Goal: Task Accomplishment & Management: Complete application form

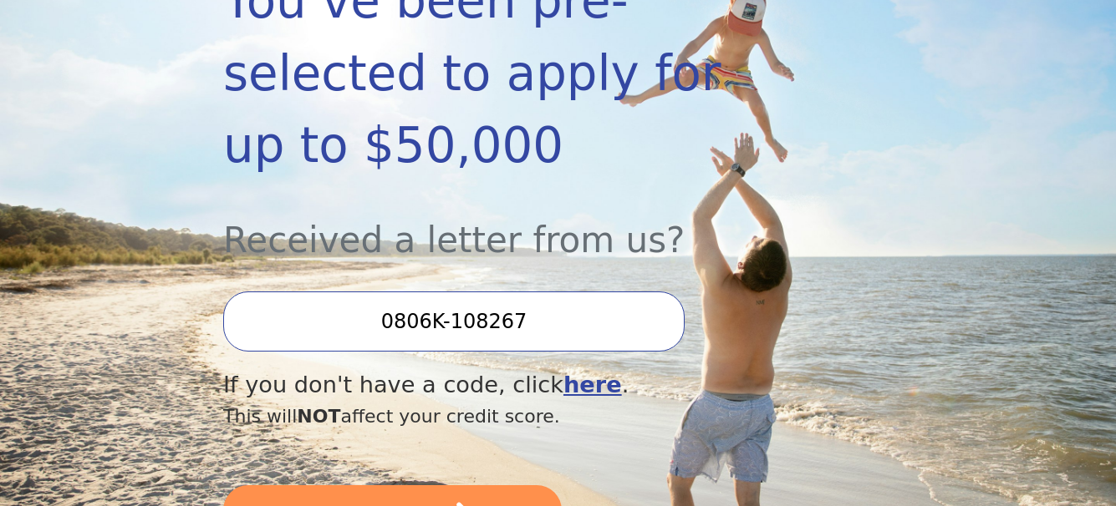
scroll to position [368, 0]
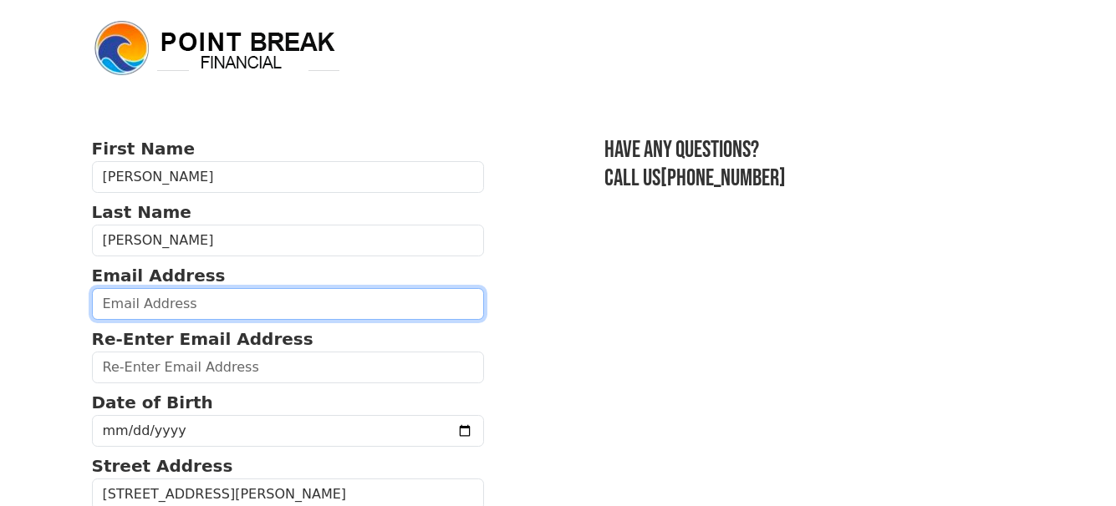
click at [197, 303] on input "email" at bounding box center [288, 304] width 393 height 32
type input "cindy13blaze@yahoo.com"
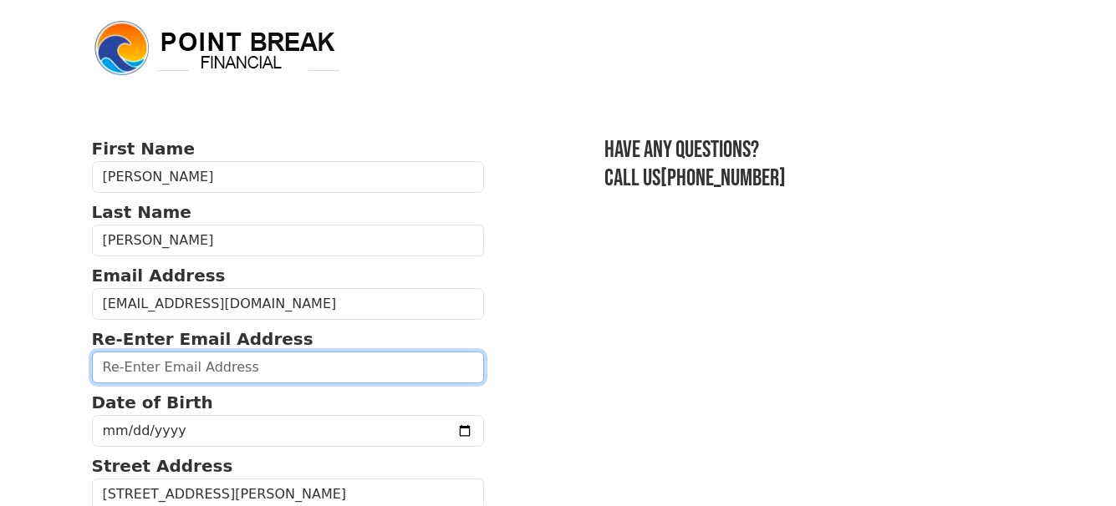
click at [178, 368] on input "email" at bounding box center [288, 368] width 393 height 32
type input "cindy13blaze@yahoo.com"
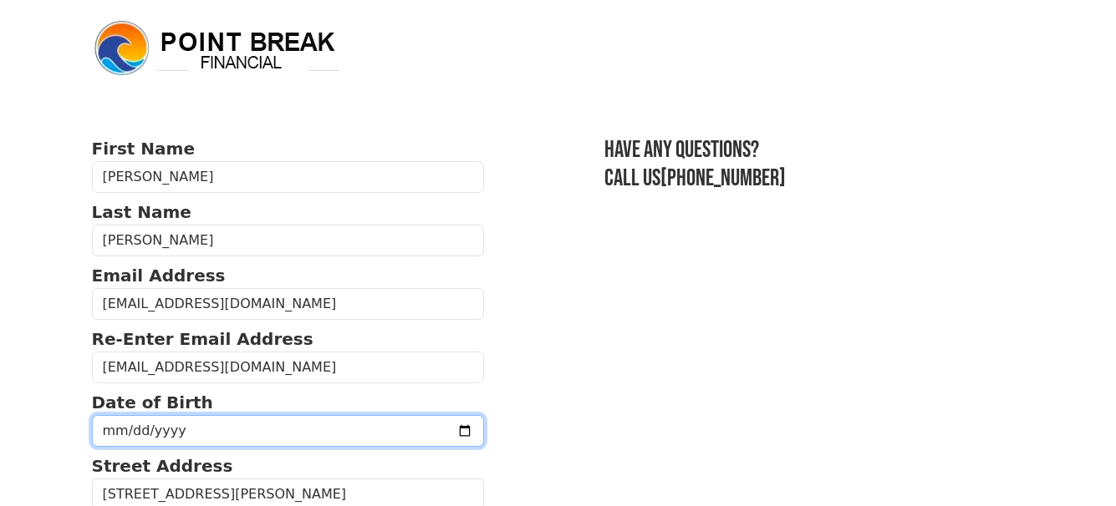
click at [117, 427] on input "date" at bounding box center [288, 431] width 393 height 32
type input "1966-12-13"
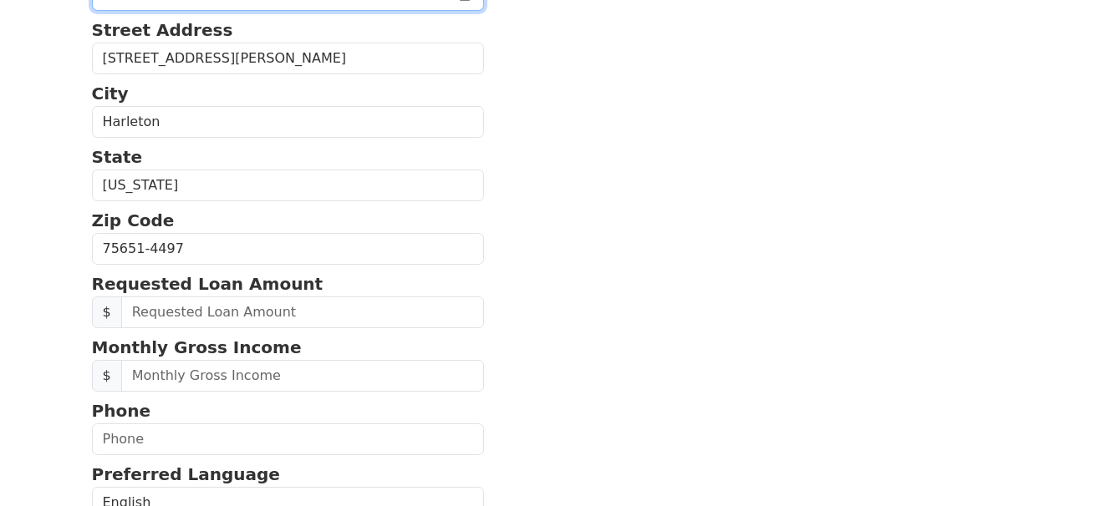
scroll to position [445, 0]
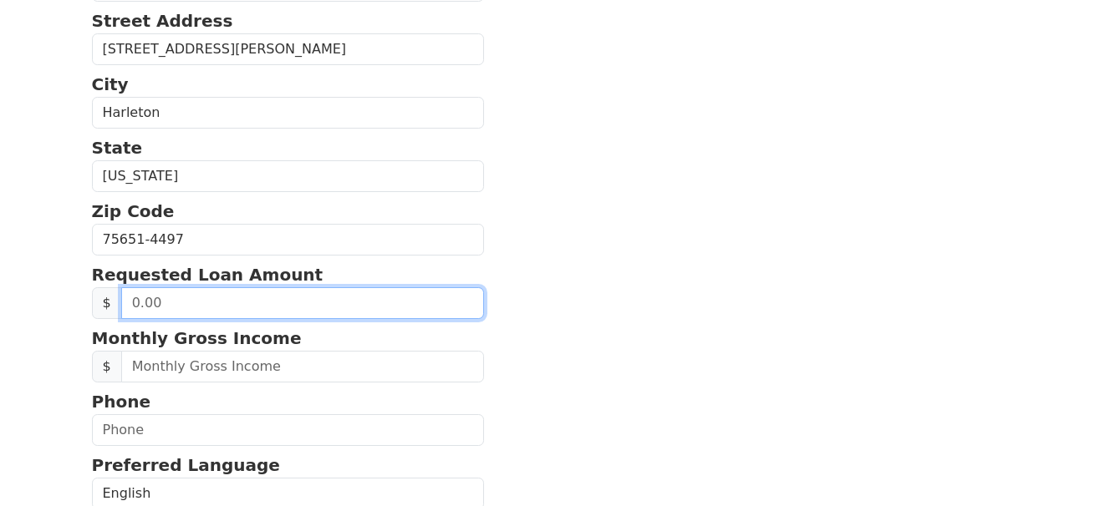
click at [171, 306] on input "text" at bounding box center [303, 303] width 364 height 32
type input "30,000.00"
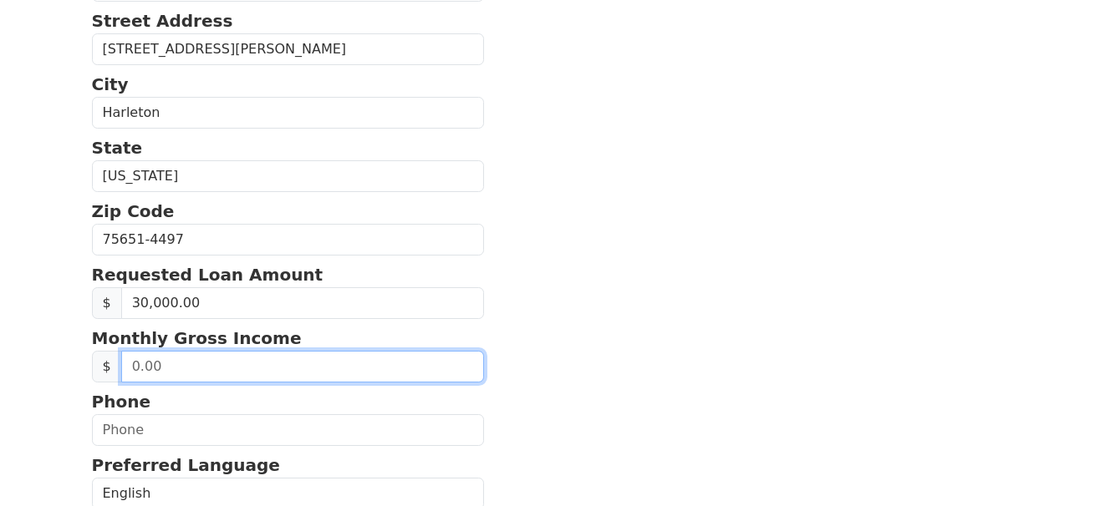
click at [160, 360] on input "text" at bounding box center [303, 367] width 364 height 32
type input "30,000.00"
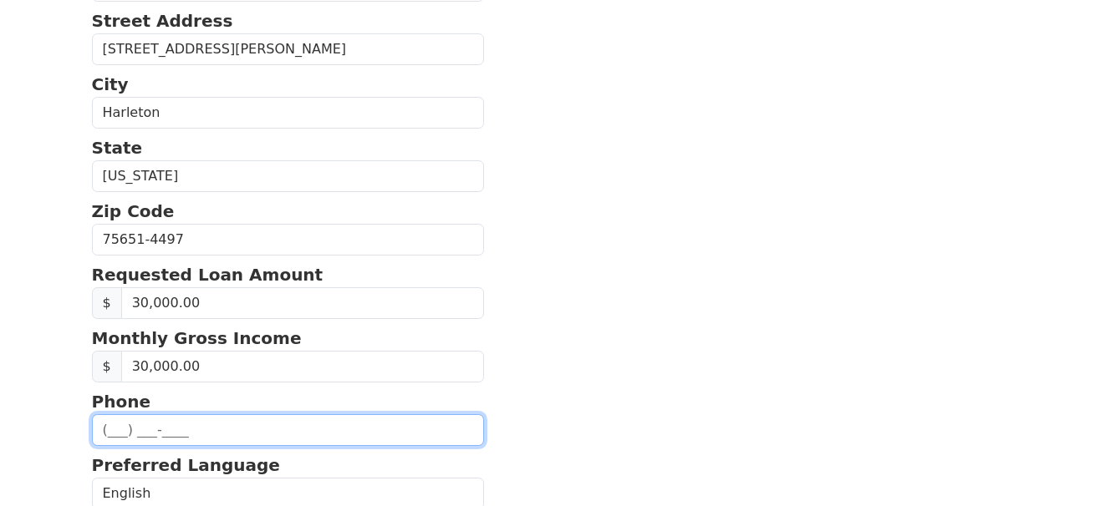
click at [109, 428] on input "text" at bounding box center [288, 431] width 393 height 32
type input "(903) 746-4274"
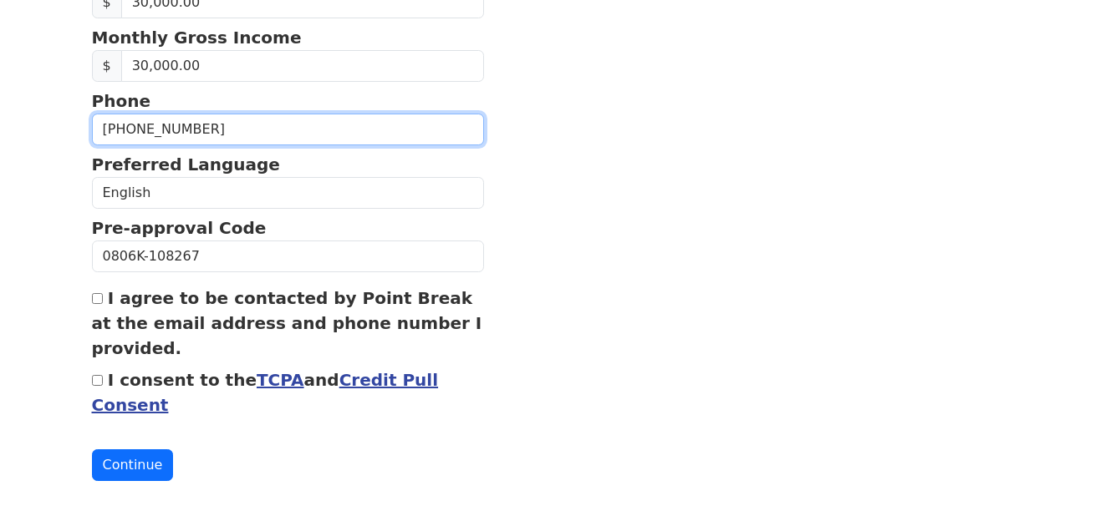
scroll to position [771, 0]
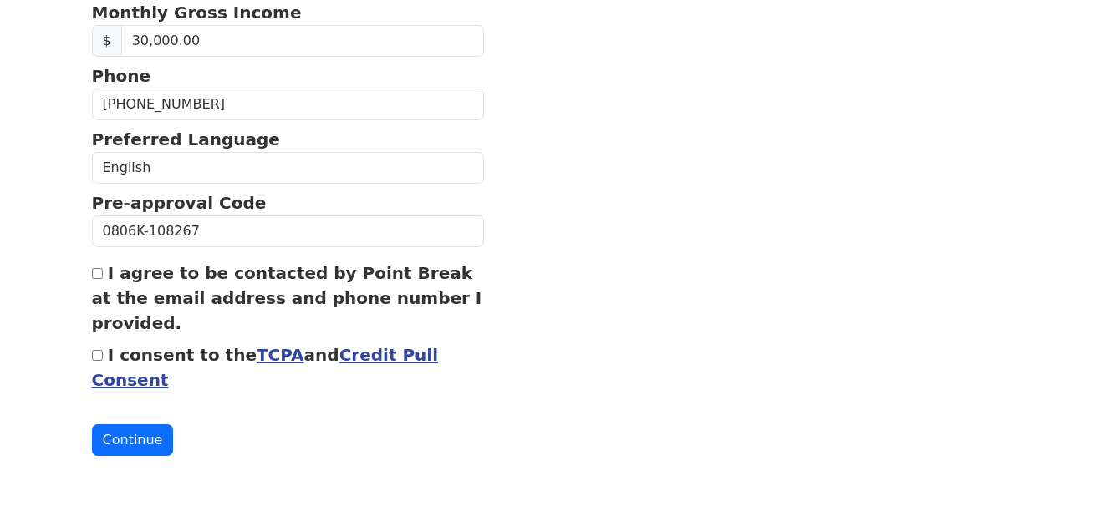
click at [98, 272] on input "I agree to be contacted by Point Break at the email address and phone number I …" at bounding box center [97, 273] width 11 height 11
checkbox input "true"
click at [94, 359] on input "I consent to the TCPA and Credit Pull Consent" at bounding box center [97, 355] width 11 height 11
checkbox input "true"
click at [132, 436] on button "Continue" at bounding box center [133, 441] width 82 height 32
